Goal: Task Accomplishment & Management: Use online tool/utility

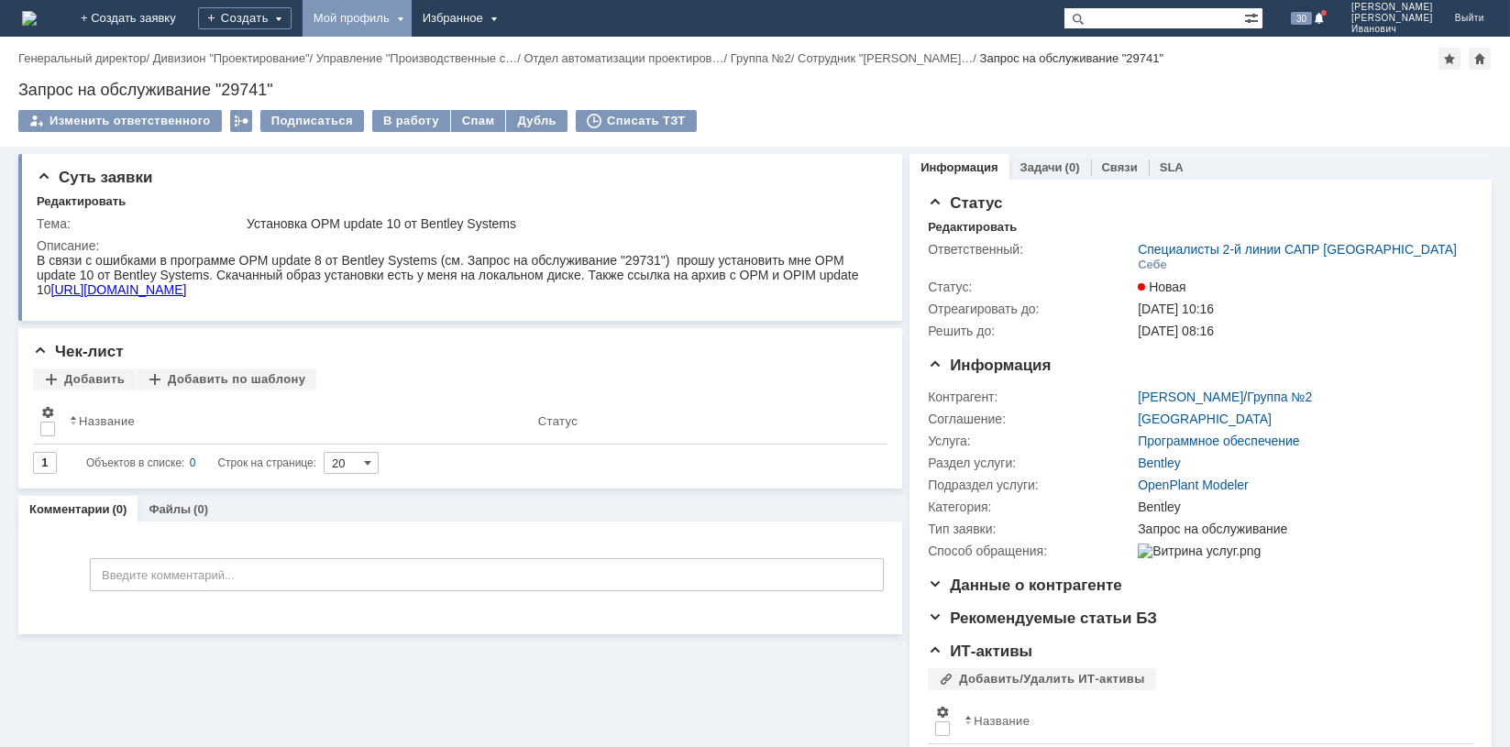
click at [412, 20] on div "Мой профиль" at bounding box center [357, 18] width 109 height 37
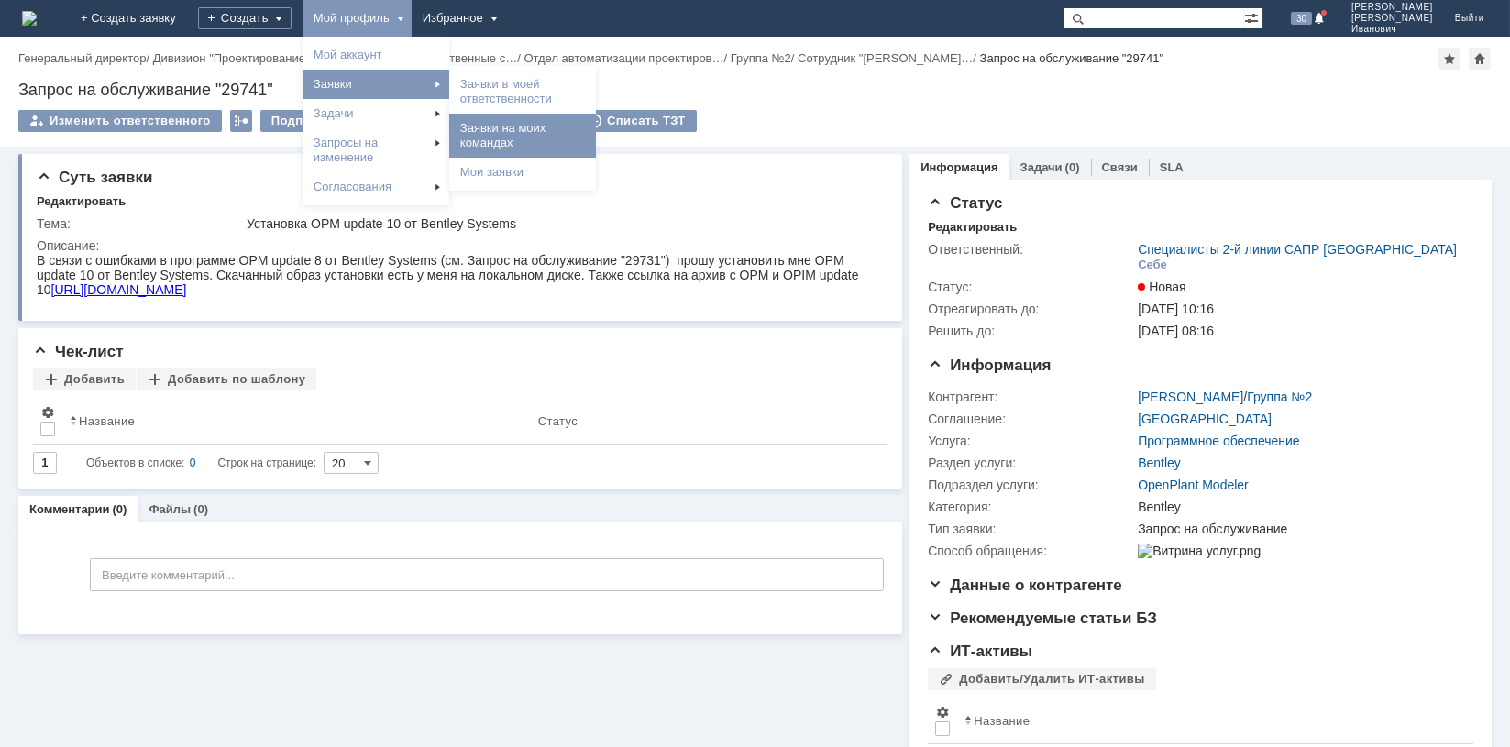
click at [581, 133] on link "Заявки на моих командах" at bounding box center [522, 135] width 139 height 37
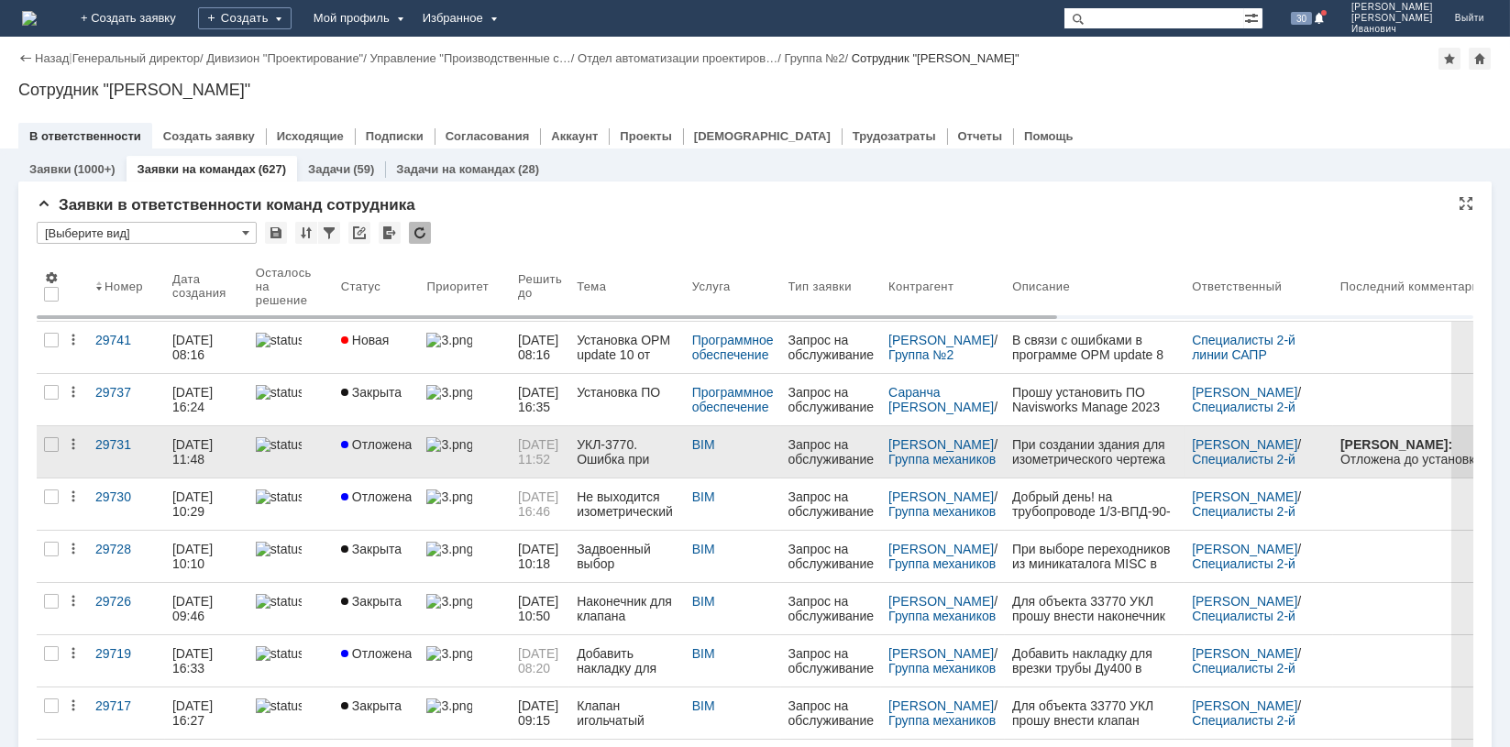
click at [403, 447] on span "Отложена" at bounding box center [377, 444] width 72 height 15
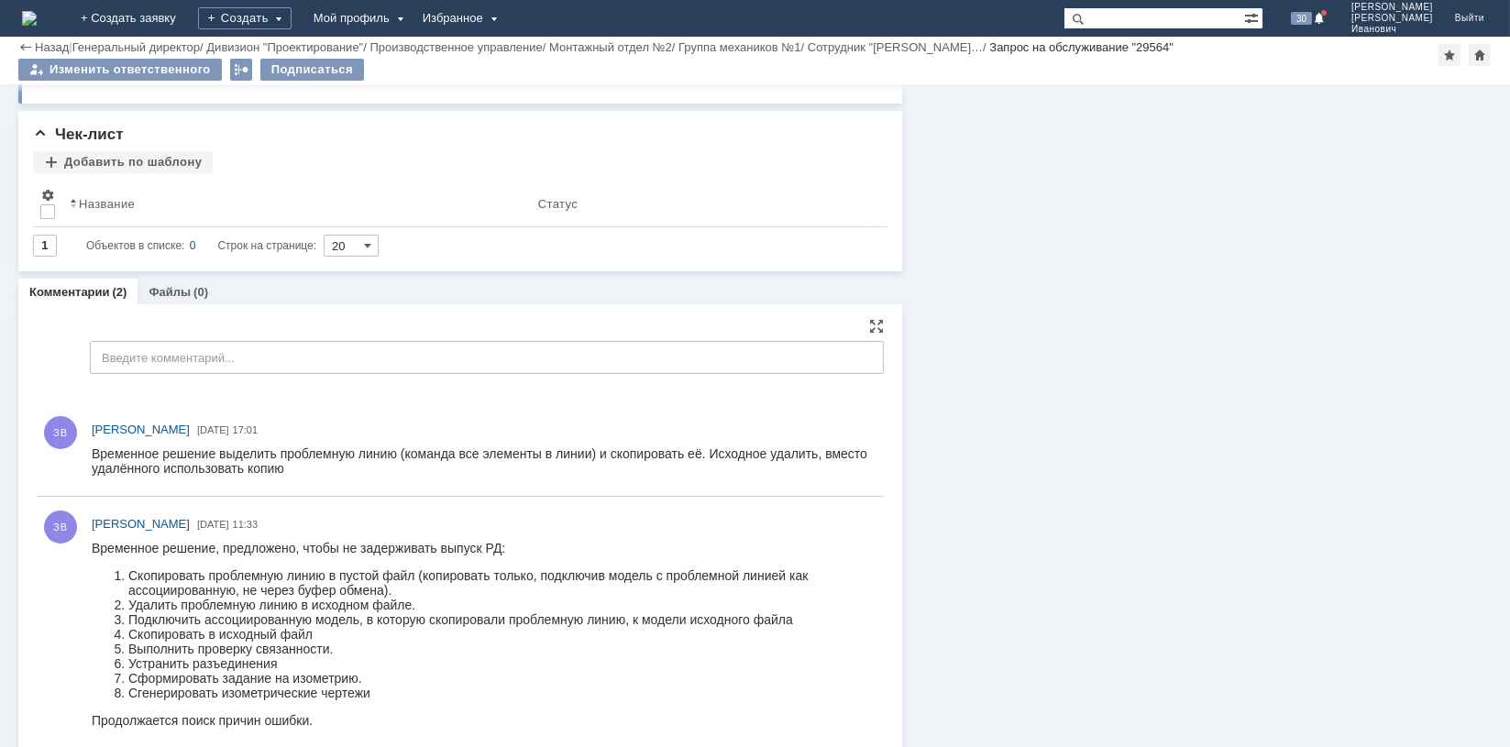
scroll to position [764, 0]
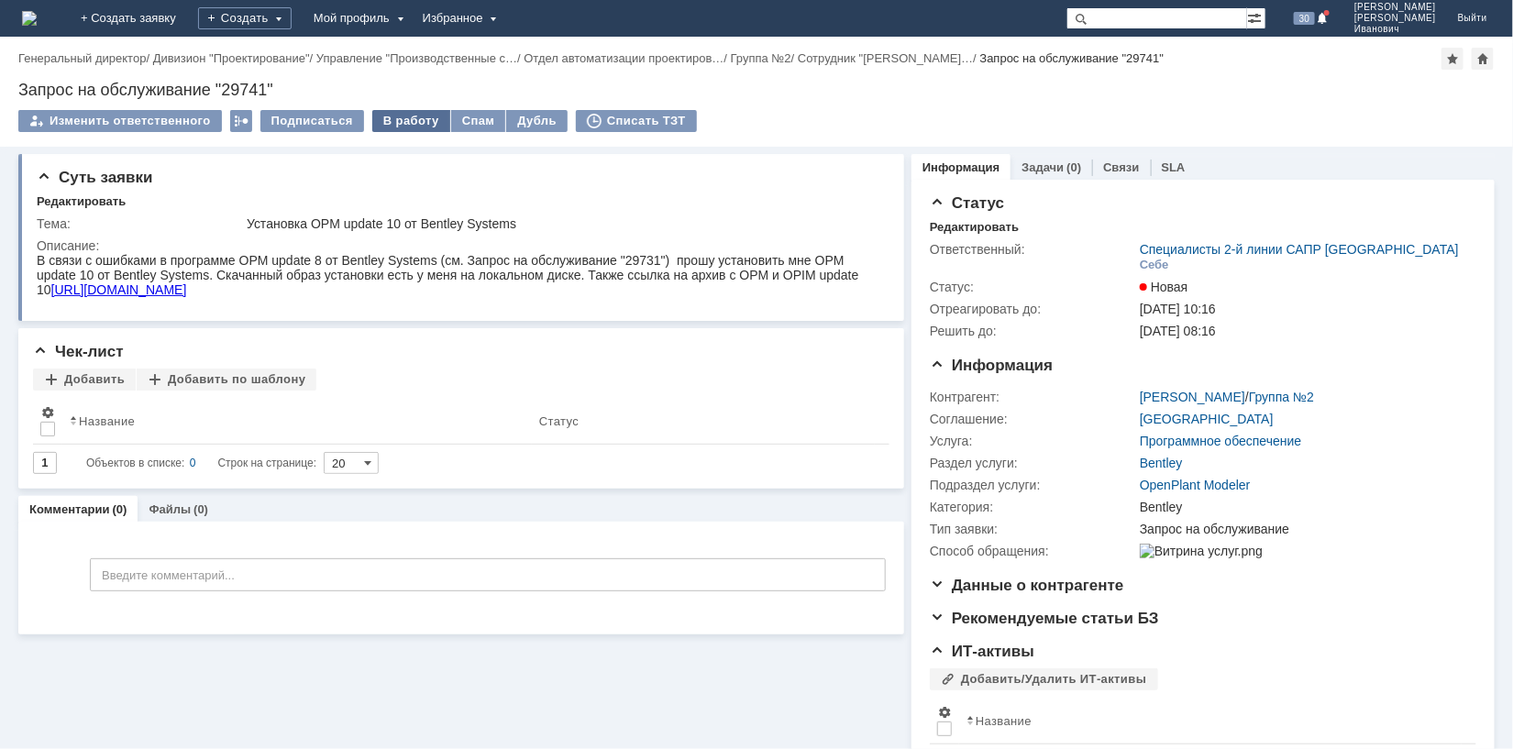
click at [406, 117] on div "В работу" at bounding box center [411, 121] width 78 height 22
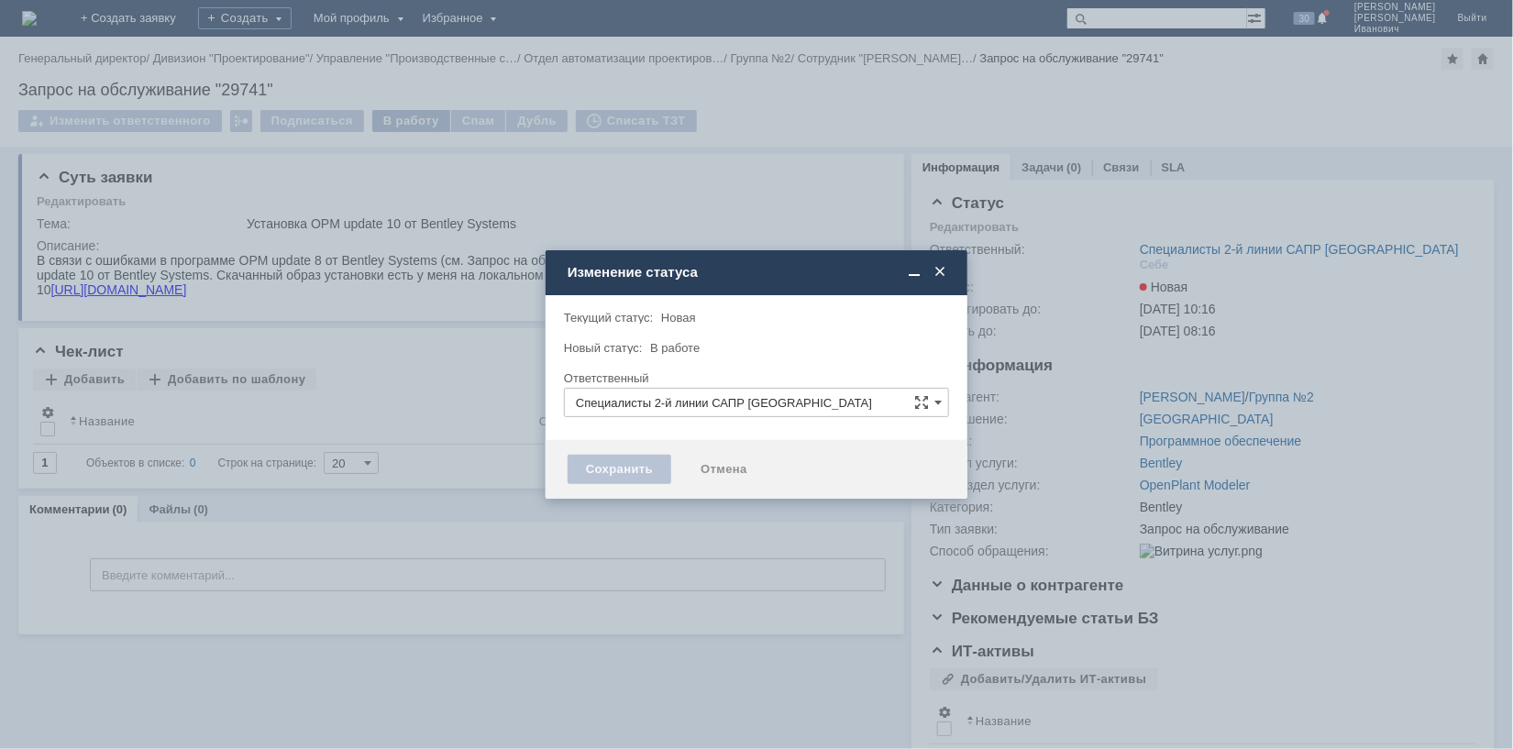
type input "[PERSON_NAME]"
type input "Bentley"
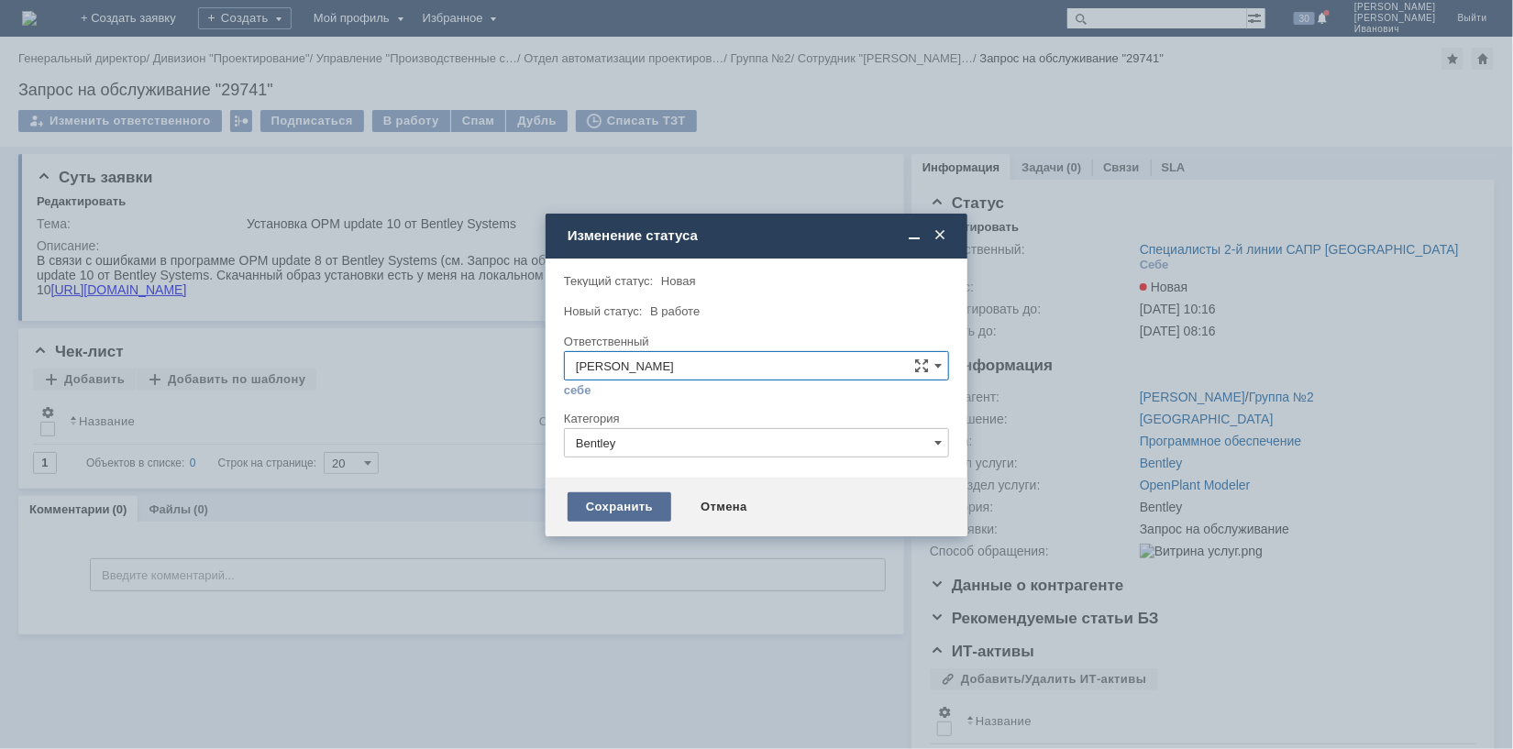
click at [612, 501] on div "Сохранить" at bounding box center [620, 506] width 104 height 29
